Goal: Find contact information: Obtain details needed to contact an individual or organization

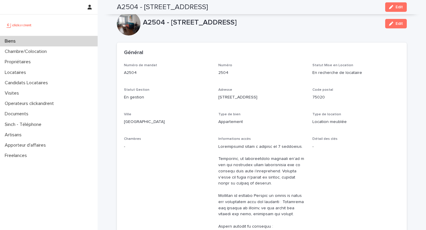
scroll to position [1901, 0]
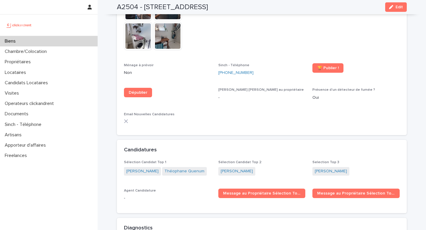
click at [40, 40] on div "Biens" at bounding box center [49, 41] width 98 height 10
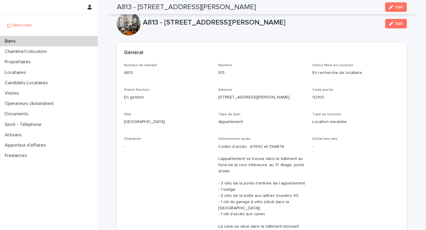
scroll to position [1567, 0]
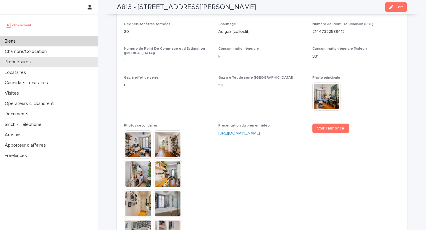
click at [32, 66] on div "Propriétaires" at bounding box center [49, 62] width 98 height 10
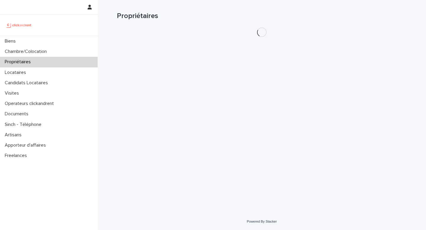
click at [32, 66] on div "Propriétaires" at bounding box center [49, 62] width 98 height 10
click at [32, 70] on div "Locataires" at bounding box center [49, 72] width 98 height 10
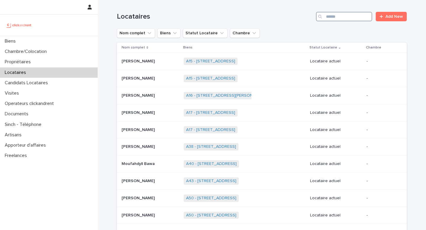
click at [327, 16] on input "Search" at bounding box center [344, 16] width 56 height 9
paste input "**********"
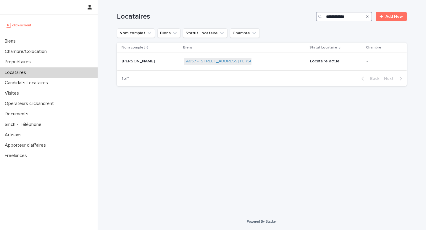
type input "**********"
click at [263, 59] on div "A657 - [STREET_ADDRESS][PERSON_NAME] + 0" at bounding box center [245, 61] width 122 height 12
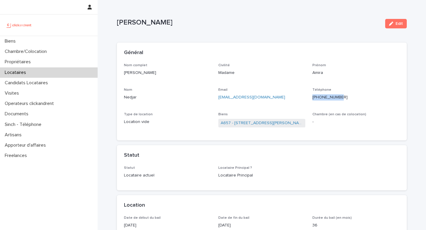
drag, startPoint x: 327, startPoint y: 98, endPoint x: 316, endPoint y: 98, distance: 11.2
click at [316, 98] on p "[PHONE_NUMBER]" at bounding box center [356, 97] width 87 height 6
copy ringoverc2c-number-84e06f14122c "[PHONE_NUMBER]"
